Goal: Find specific page/section: Find specific page/section

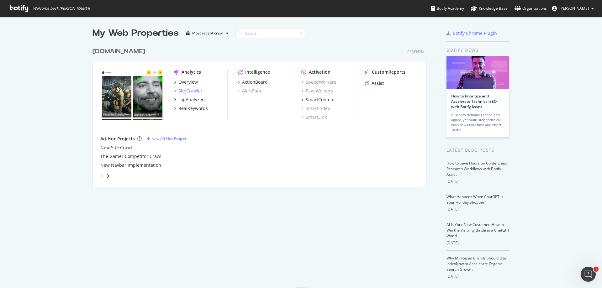
click at [191, 92] on div "SiteCrawler" at bounding box center [190, 91] width 24 height 6
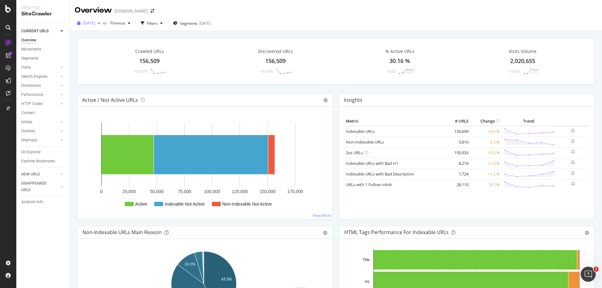
click at [95, 23] on span "[DATE]" at bounding box center [89, 22] width 12 height 5
click at [205, 39] on div "Crawled URLs 156,509 +0.31% Discovered URLs 156,509 +0.31% % Active URLs 30.16 …" at bounding box center [335, 62] width 517 height 46
click at [38, 150] on div "Url Explorer" at bounding box center [30, 152] width 19 height 7
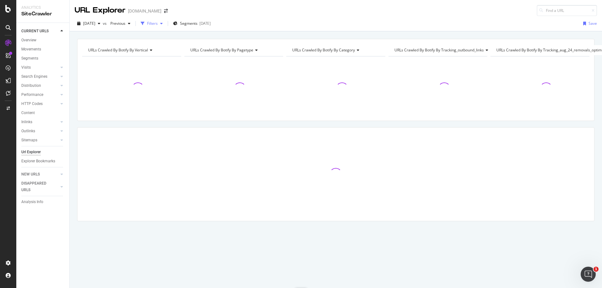
click at [165, 27] on div "Filters" at bounding box center [151, 23] width 27 height 9
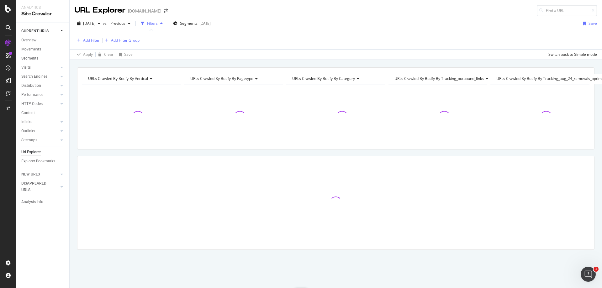
click at [90, 40] on div "Add Filter" at bounding box center [91, 40] width 17 height 5
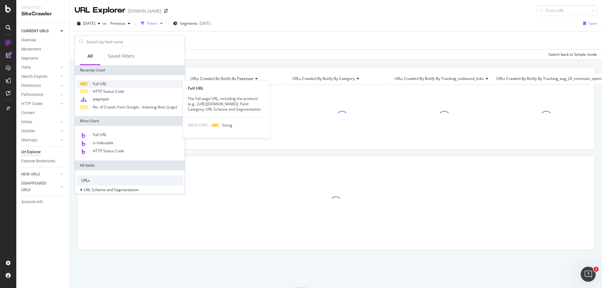
click at [113, 85] on div "Full URL" at bounding box center [129, 84] width 107 height 8
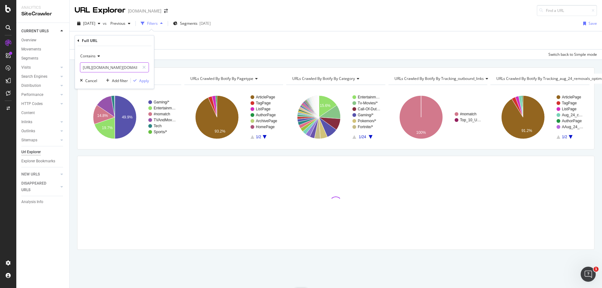
click at [128, 66] on input "[URL][DOMAIN_NAME][DOMAIN_NAME]" at bounding box center [109, 67] width 59 height 10
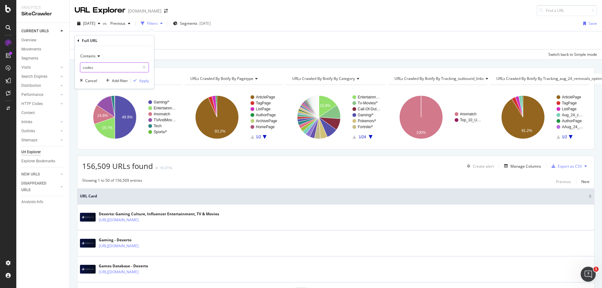
type input "codes"
click at [148, 79] on div "Apply" at bounding box center [144, 80] width 10 height 5
